Goal: Task Accomplishment & Management: Manage account settings

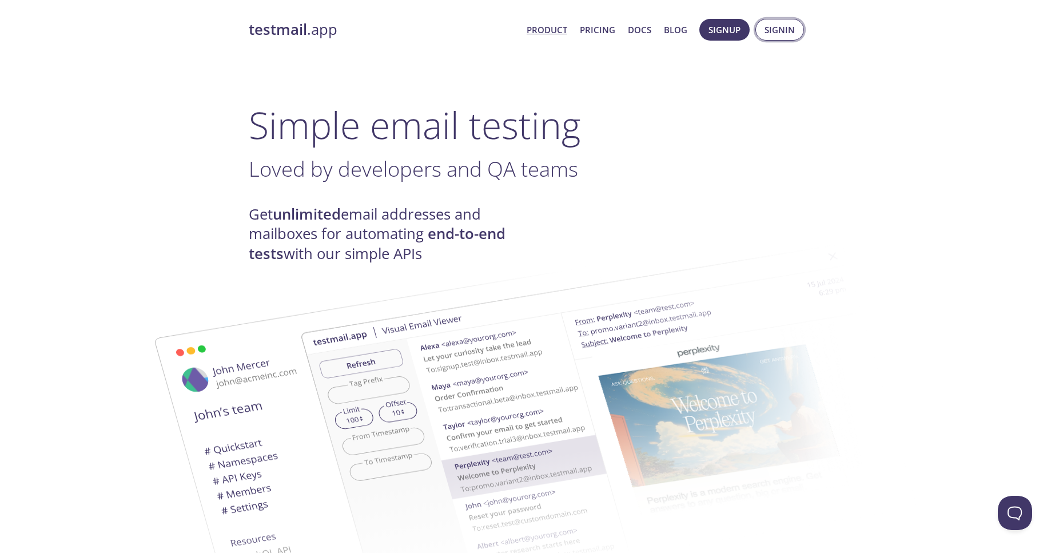
click at [787, 31] on span "Signin" at bounding box center [779, 29] width 30 height 15
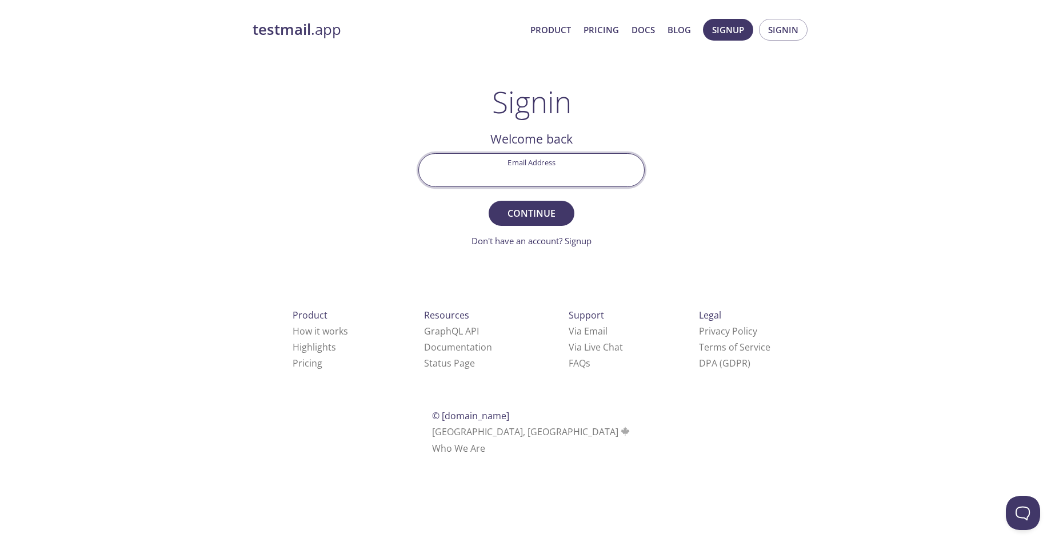
click at [548, 170] on input "Email Address" at bounding box center [531, 170] width 225 height 33
click at [574, 168] on input "Email Address" at bounding box center [531, 170] width 225 height 33
click at [675, 103] on div "testmail .app Product Pricing Docs Blog Signup Signin Signin Welcome back Email…" at bounding box center [531, 249] width 585 height 477
click at [554, 176] on input "Email Address" at bounding box center [531, 170] width 225 height 33
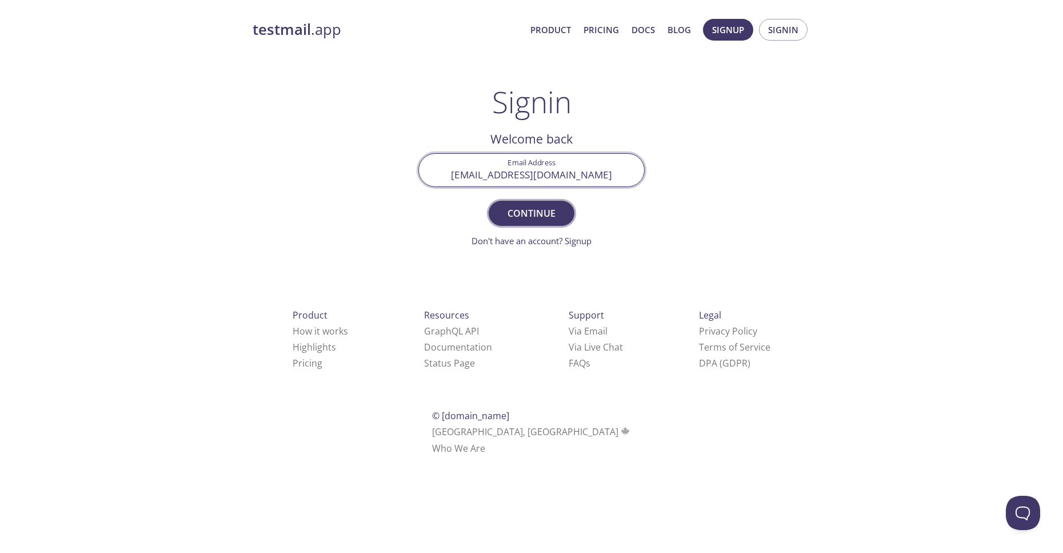
type input "[EMAIL_ADDRESS][DOMAIN_NAME]"
click at [556, 210] on span "Continue" at bounding box center [531, 213] width 61 height 16
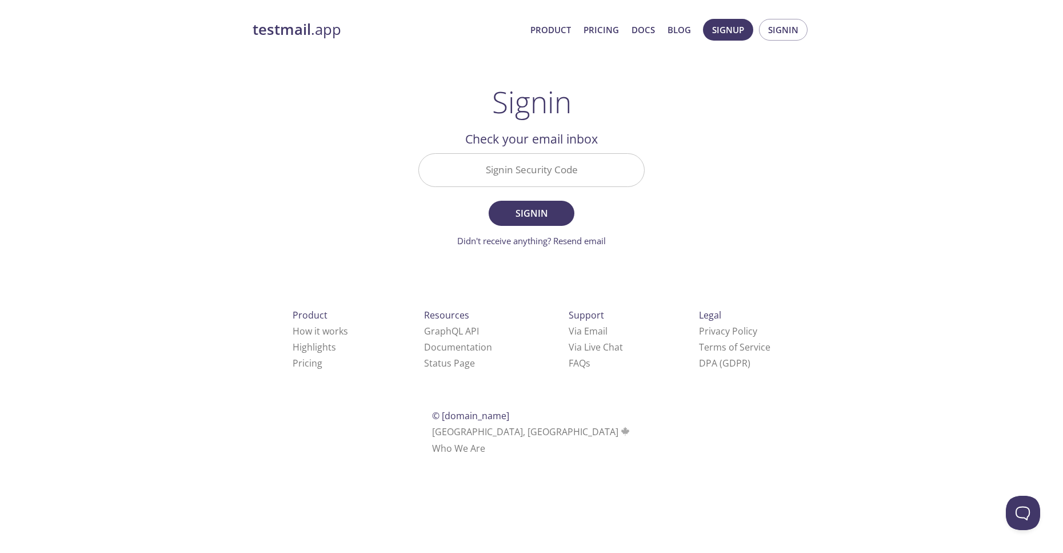
click at [503, 169] on input "Signin Security Code" at bounding box center [531, 170] width 225 height 33
paste input "QPRFFKV"
type input "QPRFFKV"
click at [518, 212] on span "Signin" at bounding box center [531, 213] width 61 height 16
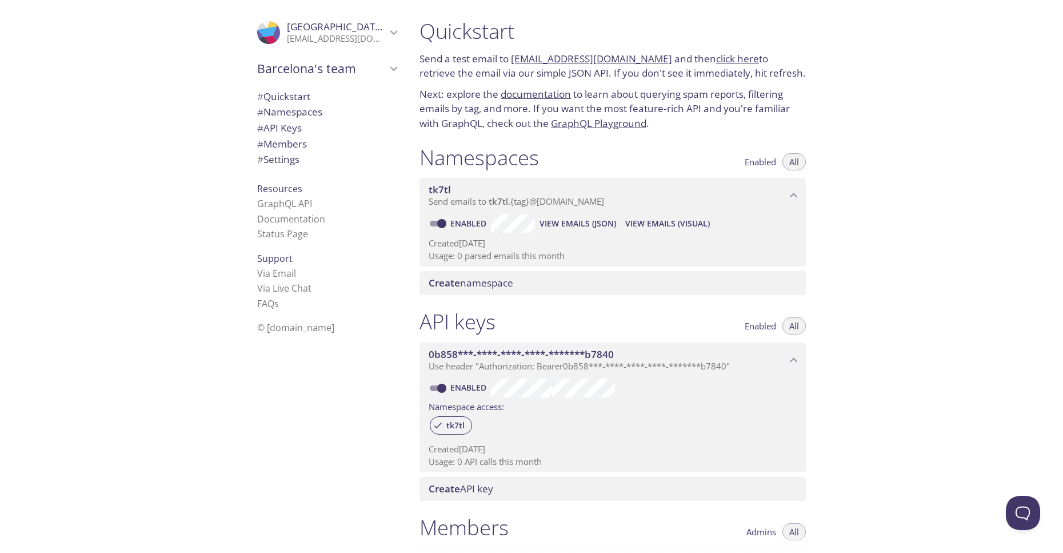
click at [875, 239] on div "Quickstart Send a test email to [EMAIL_ADDRESS][DOMAIN_NAME] and then click her…" at bounding box center [736, 276] width 653 height 553
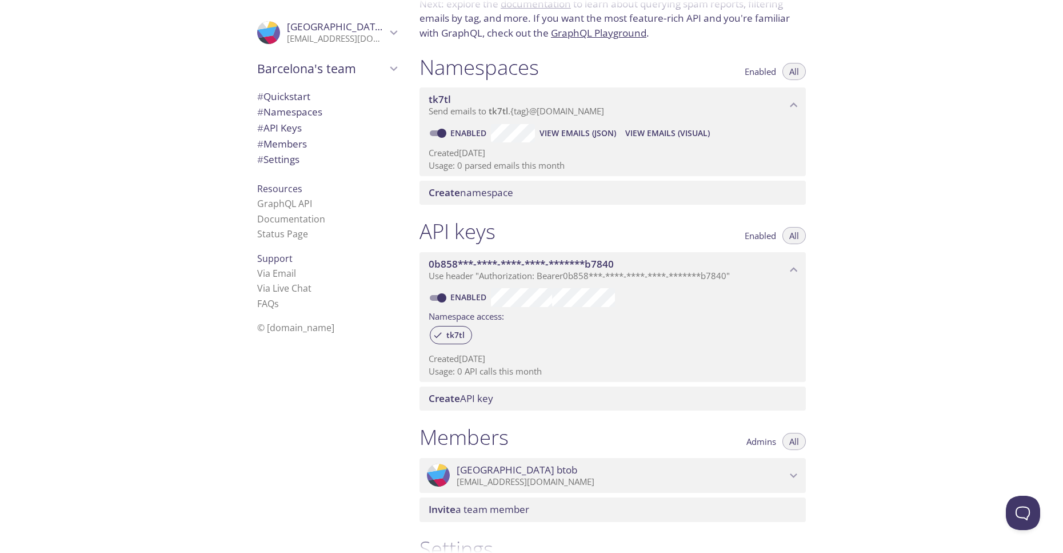
scroll to position [260, 0]
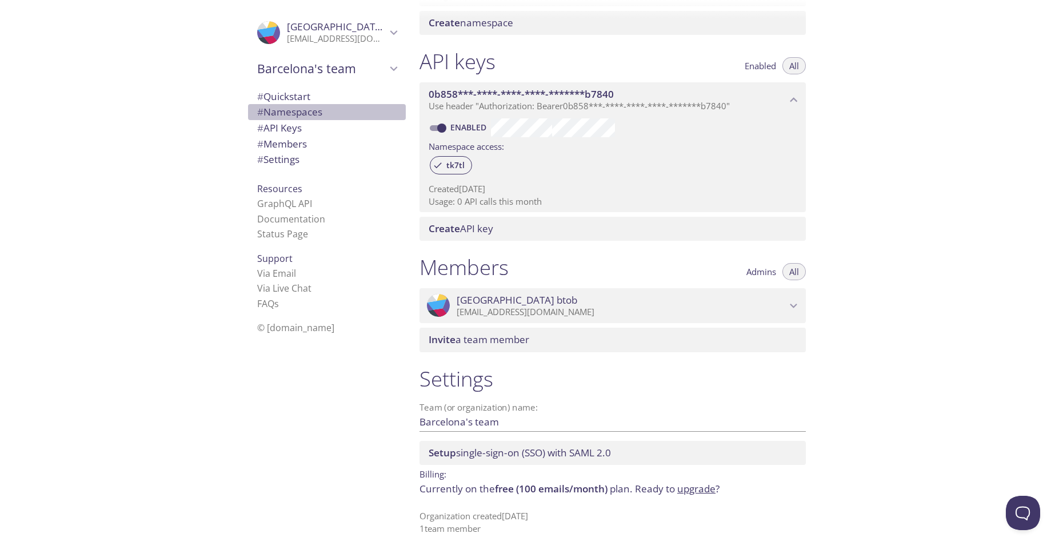
click at [309, 110] on span "# Namespaces" at bounding box center [289, 111] width 65 height 13
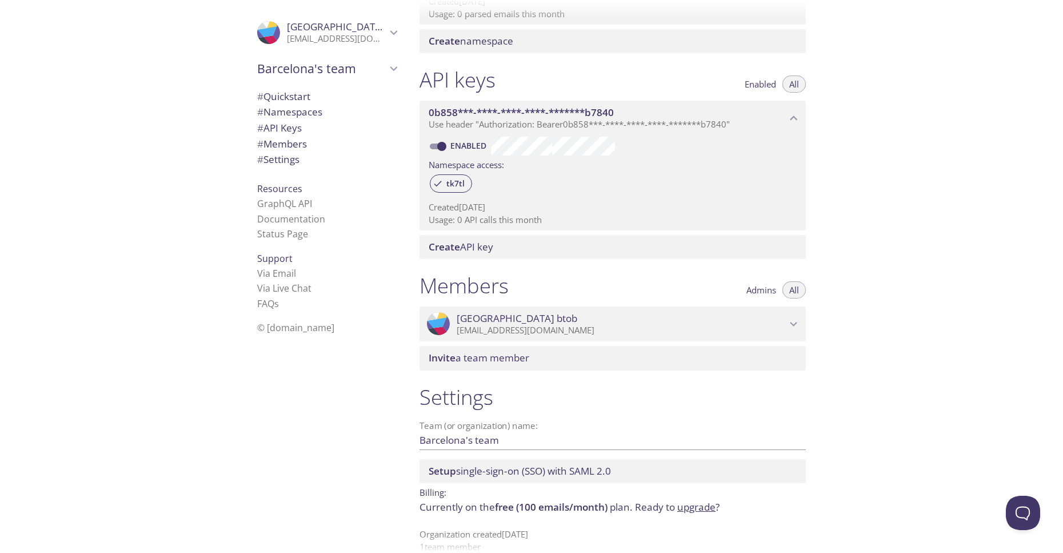
scroll to position [260, 0]
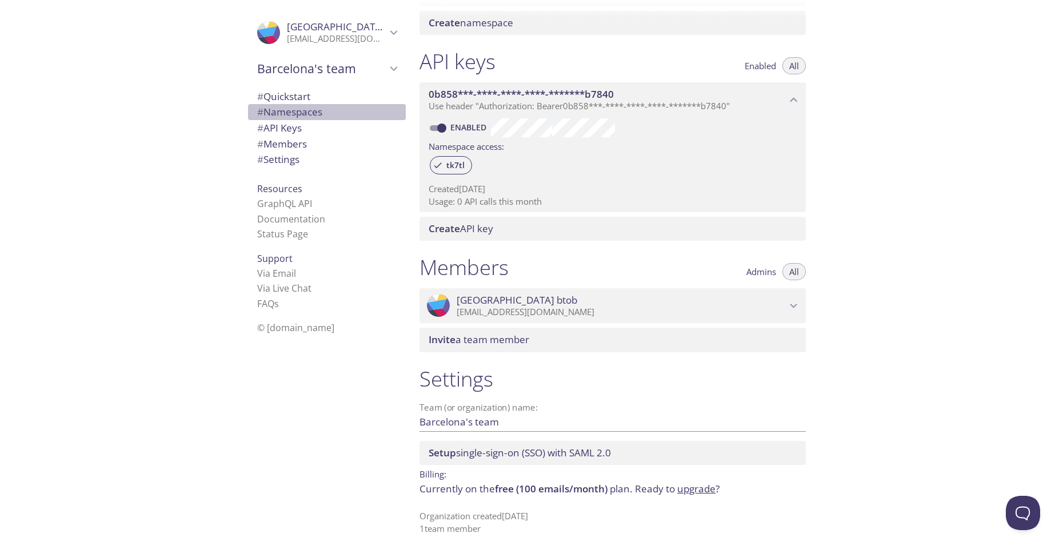
click at [325, 110] on span "# Namespaces" at bounding box center [326, 112] width 139 height 15
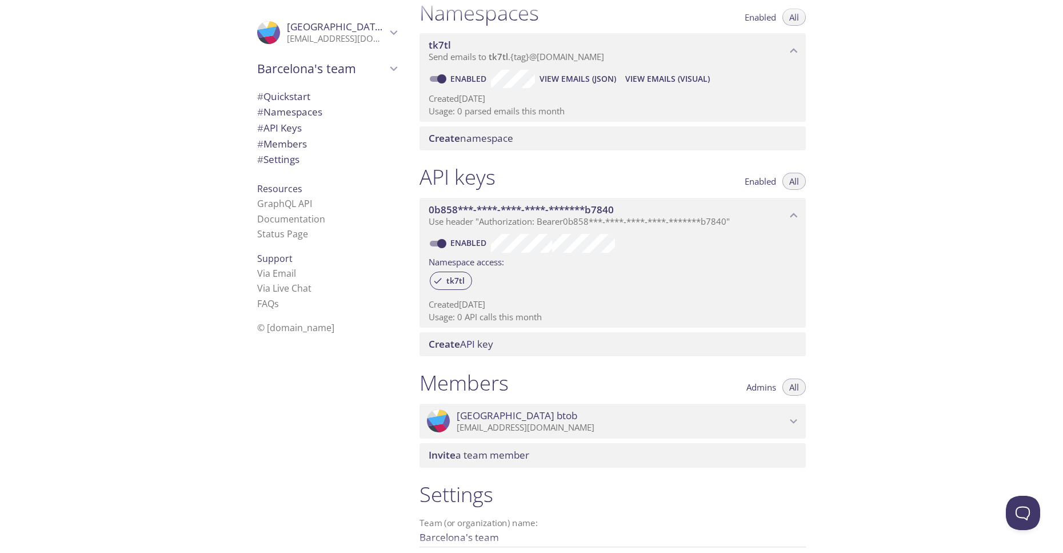
click at [303, 101] on span "# Quickstart" at bounding box center [283, 96] width 53 height 13
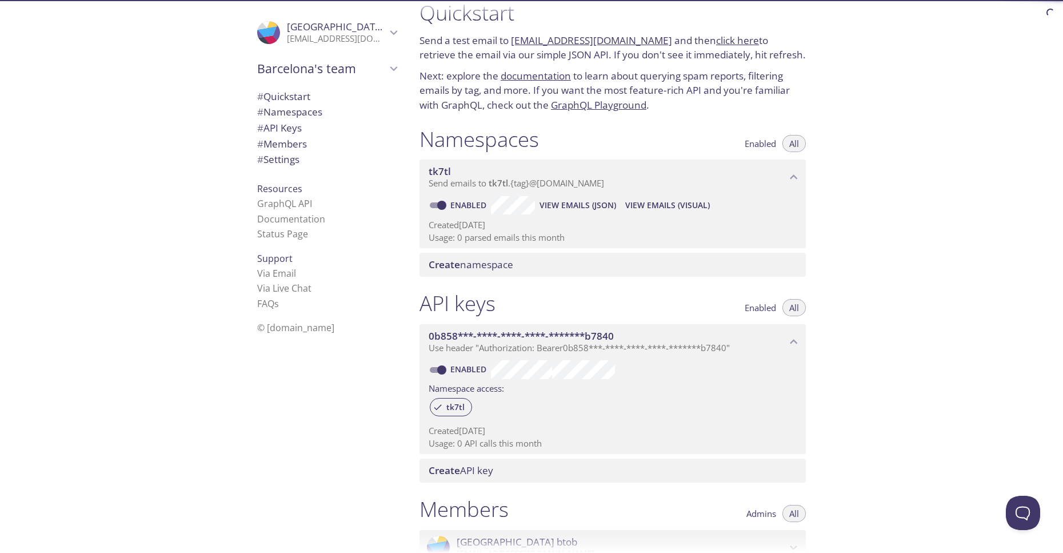
click at [313, 130] on span "# API Keys" at bounding box center [326, 128] width 139 height 15
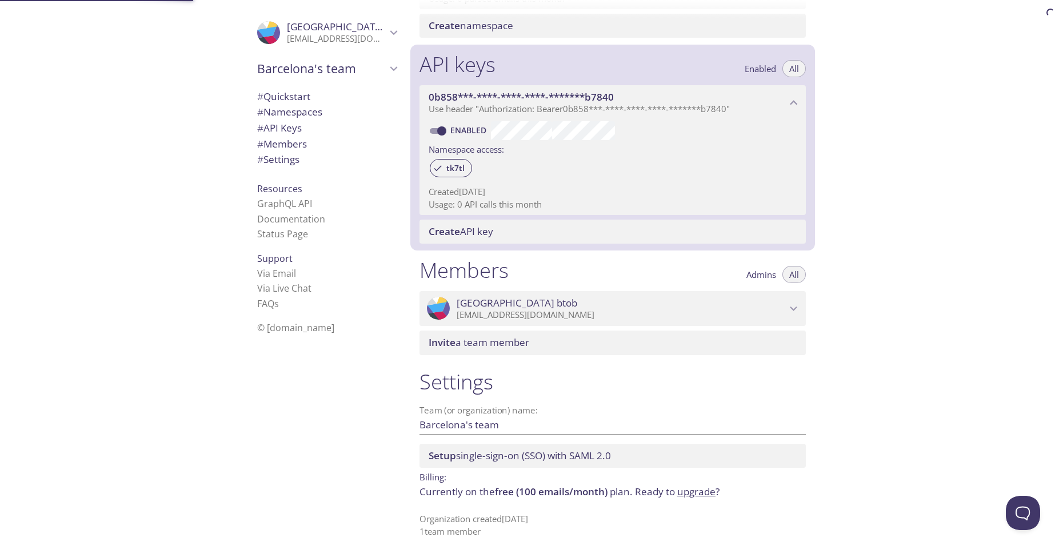
scroll to position [260, 0]
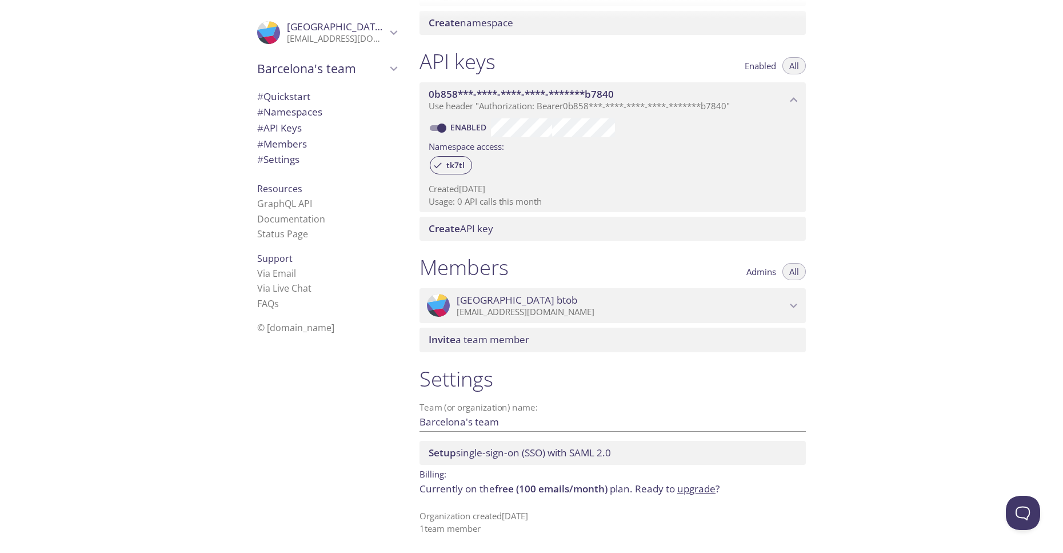
click at [308, 143] on span "# Members" at bounding box center [326, 144] width 139 height 15
click at [386, 37] on icon "Barcelona btob" at bounding box center [393, 32] width 15 height 15
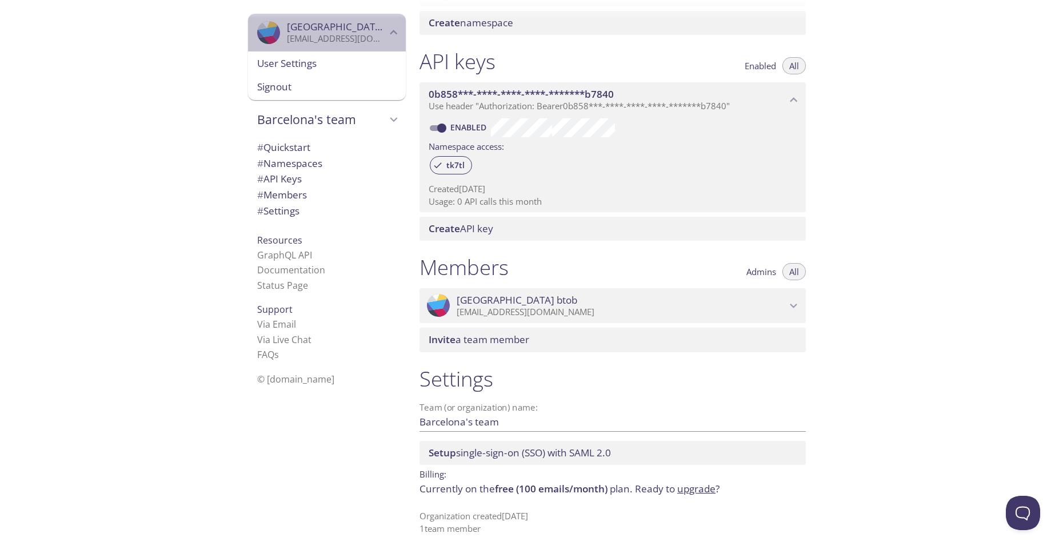
click at [386, 37] on icon "Barcelona btob" at bounding box center [393, 32] width 15 height 15
